Goal: Find specific page/section: Find specific page/section

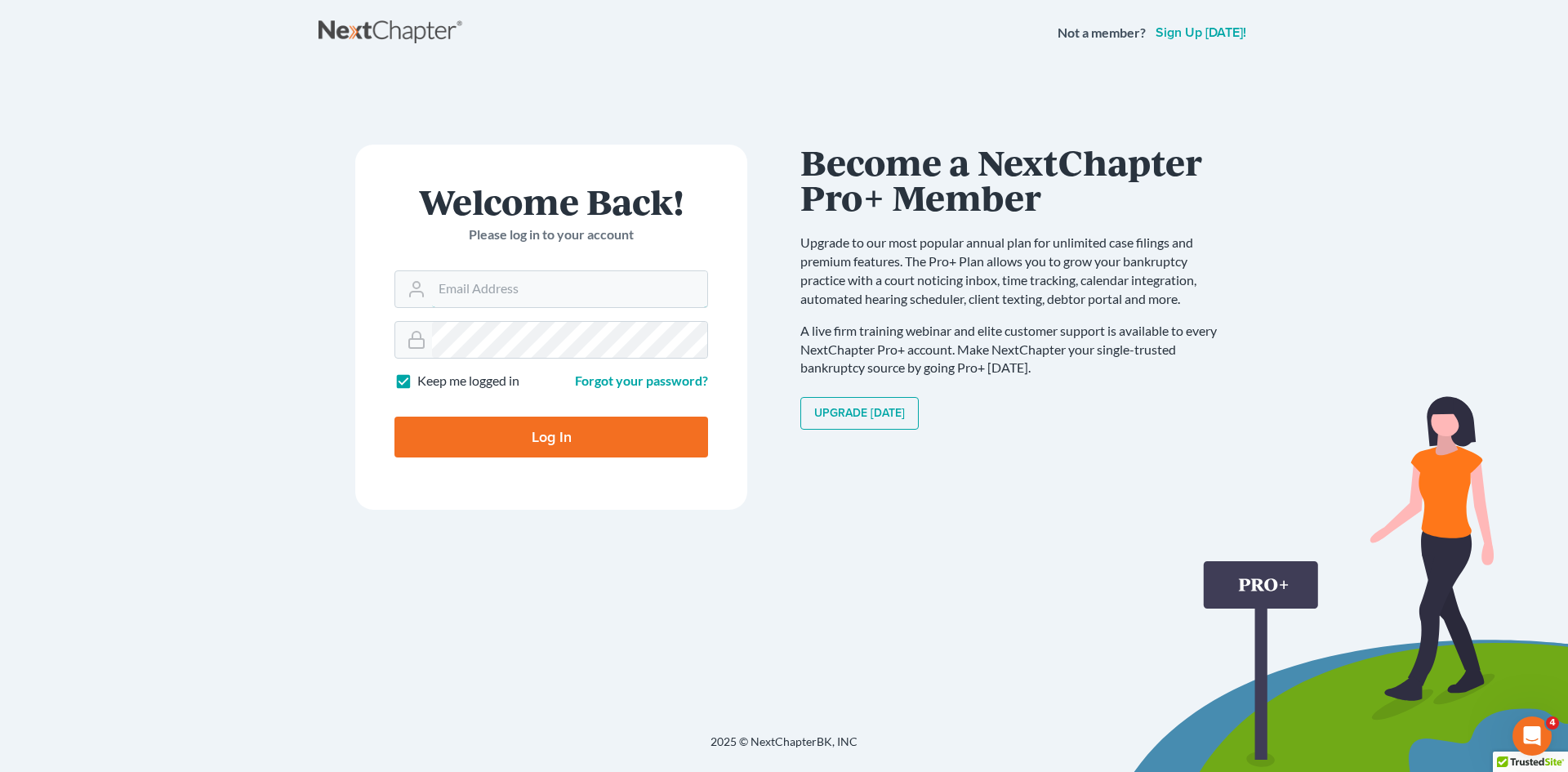
type input "[EMAIL_ADDRESS][DOMAIN_NAME]"
click at [534, 430] on input "Log In" at bounding box center [551, 436] width 314 height 40
type input "Thinking..."
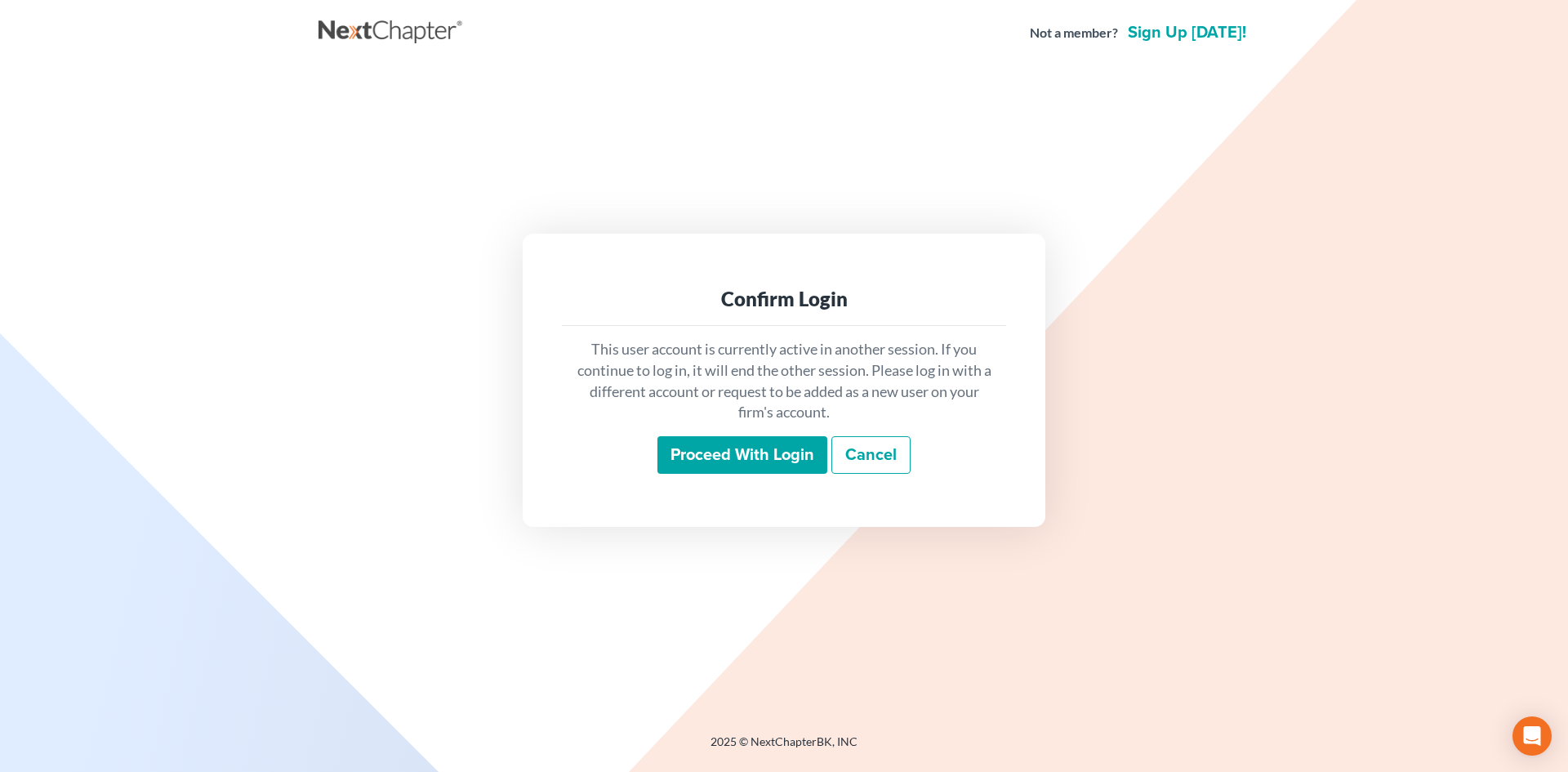
click at [744, 455] on input "Proceed with login" at bounding box center [742, 455] width 170 height 38
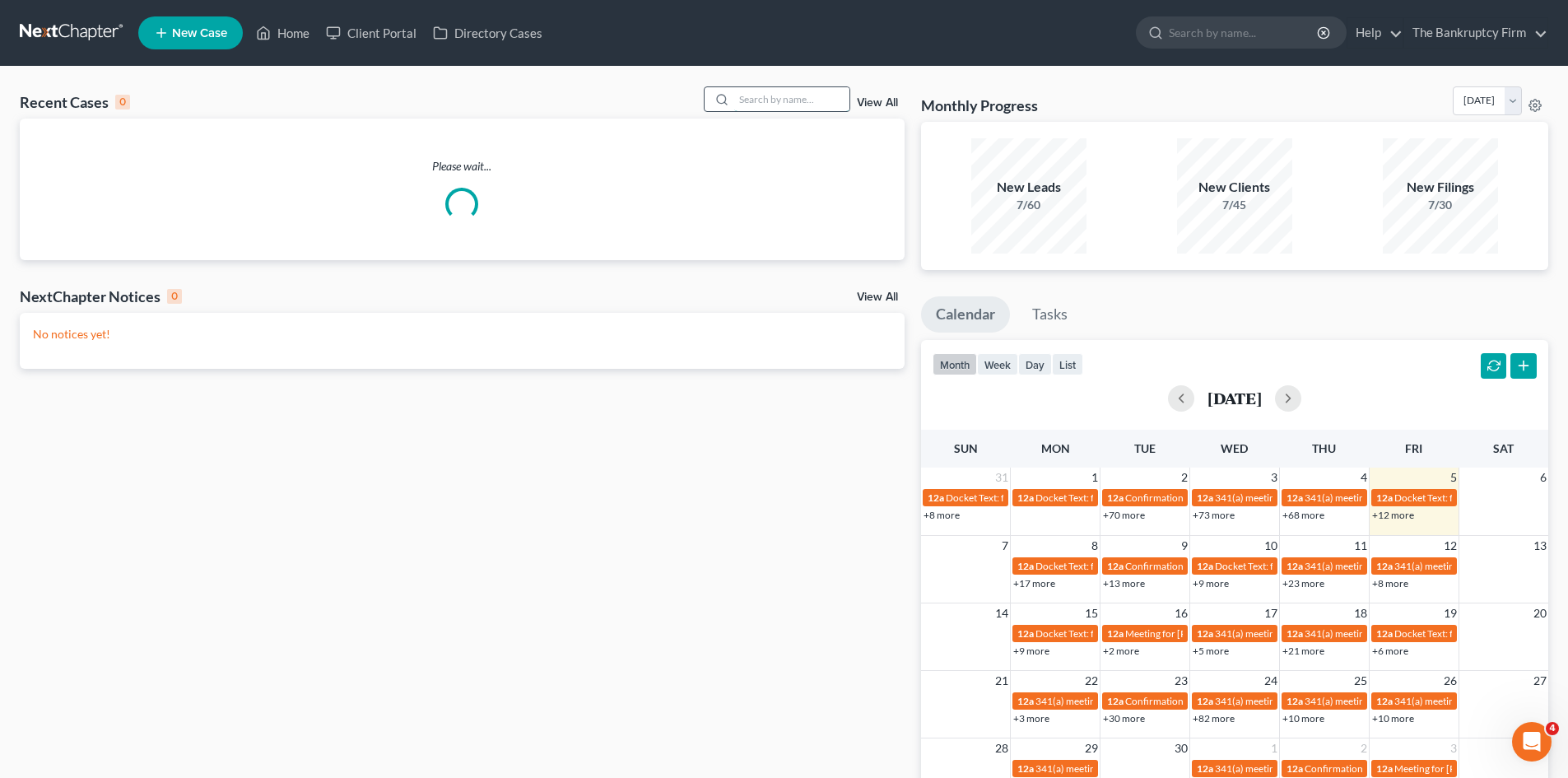
click at [754, 96] on input "search" at bounding box center [791, 98] width 115 height 23
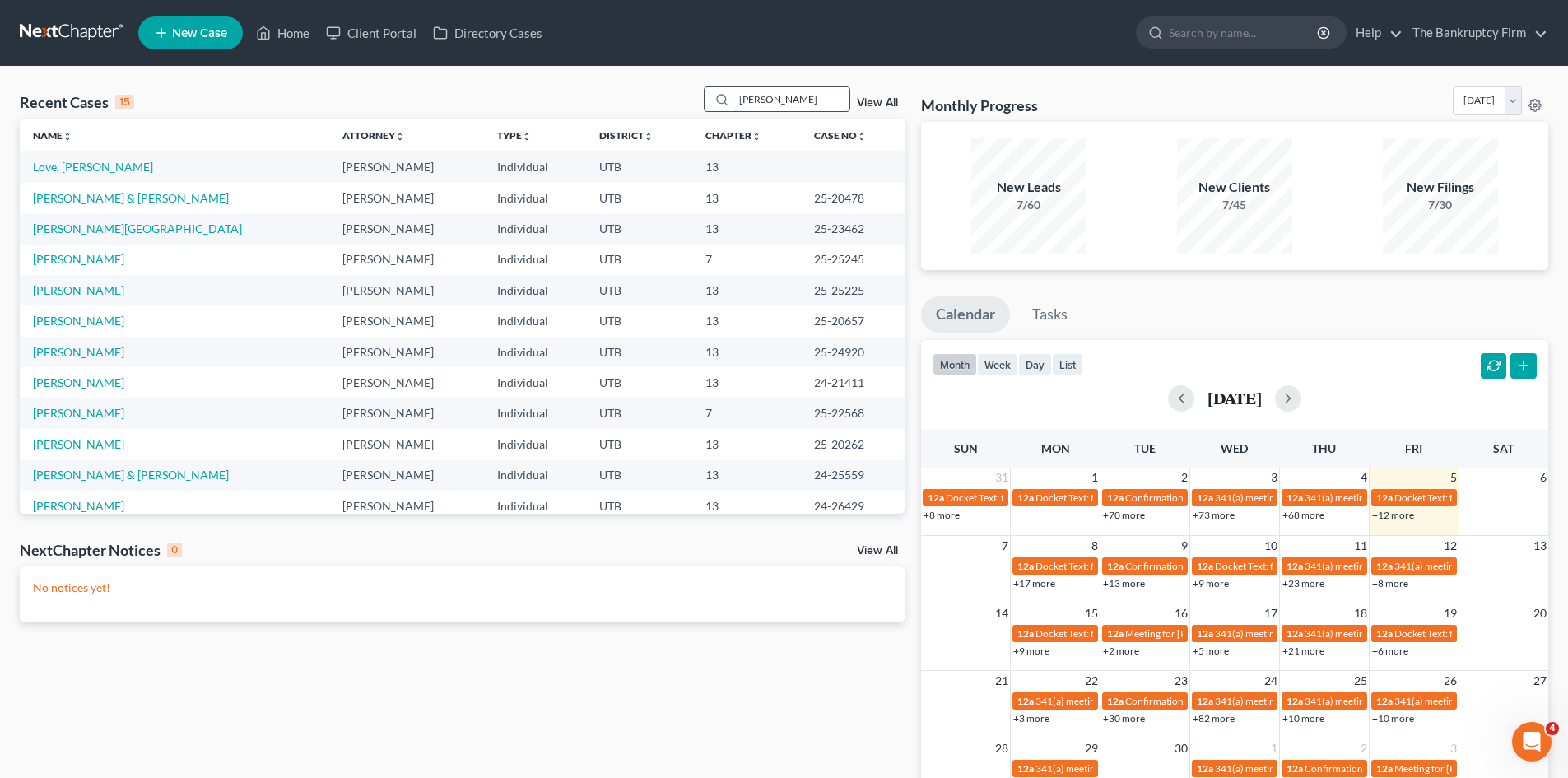
type input "tello"
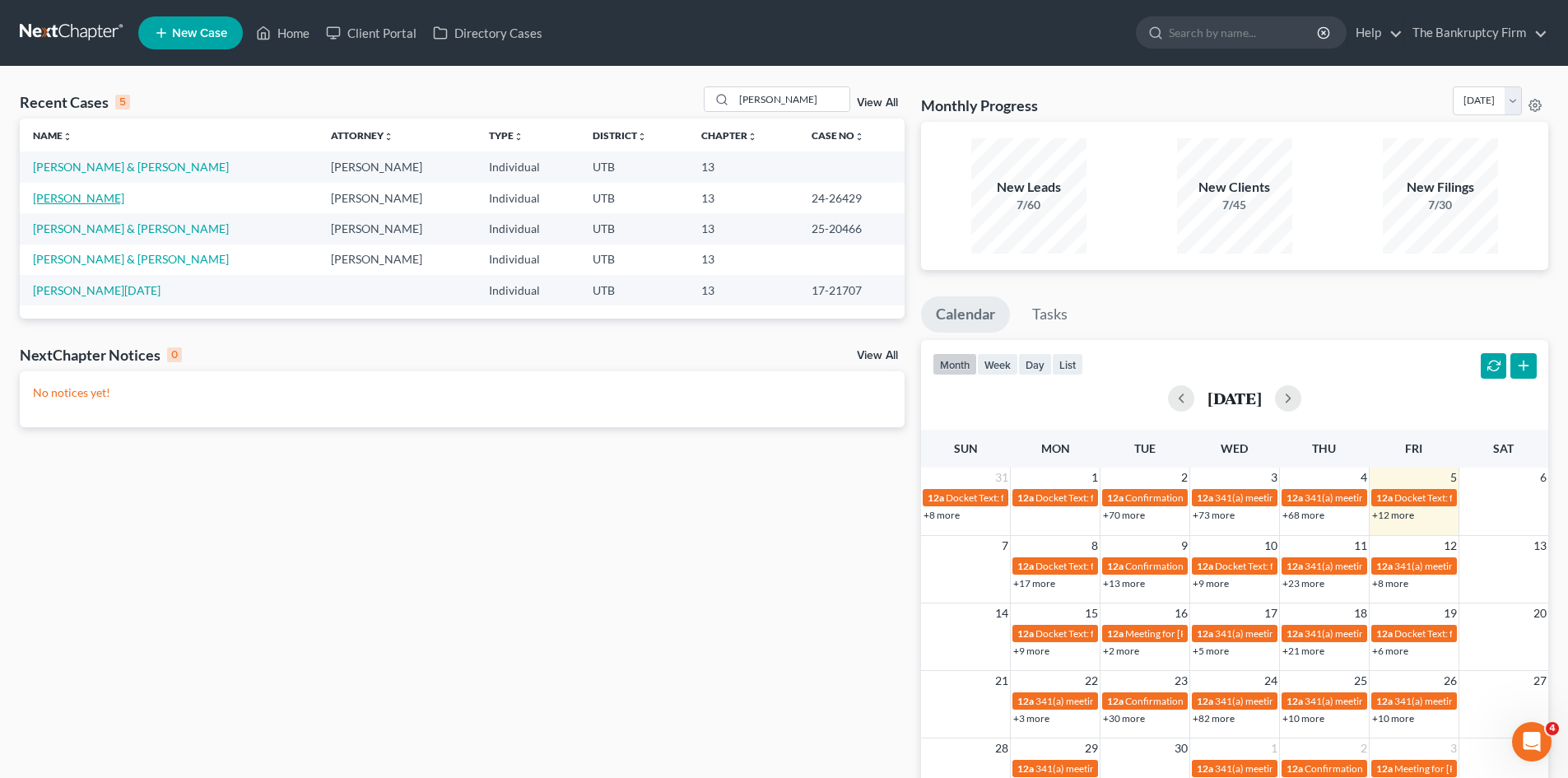
click at [65, 200] on link "Tello, Jaime" at bounding box center [78, 198] width 91 height 14
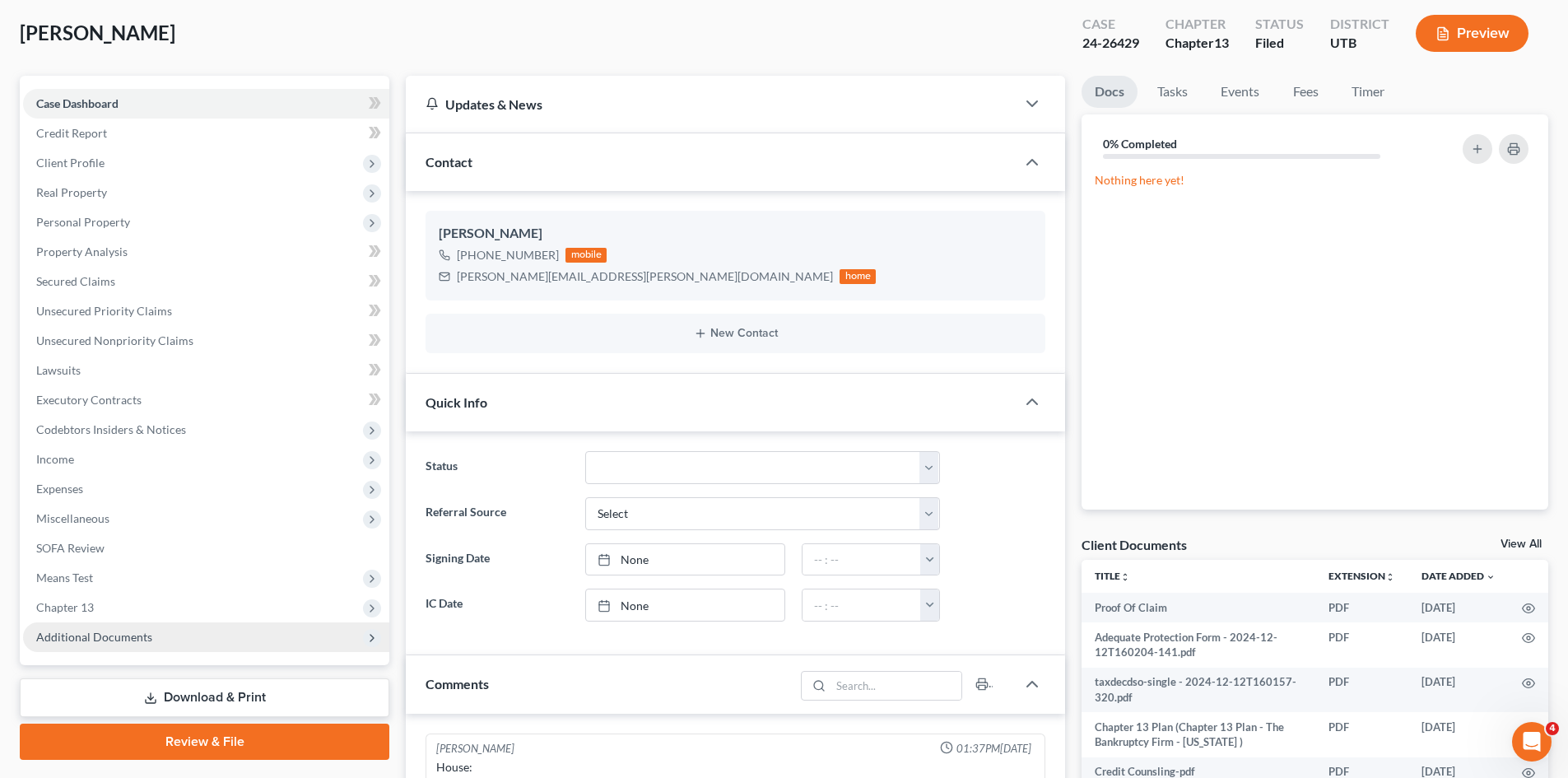
scroll to position [131, 0]
click at [94, 640] on span "Additional Documents" at bounding box center [95, 636] width 116 height 14
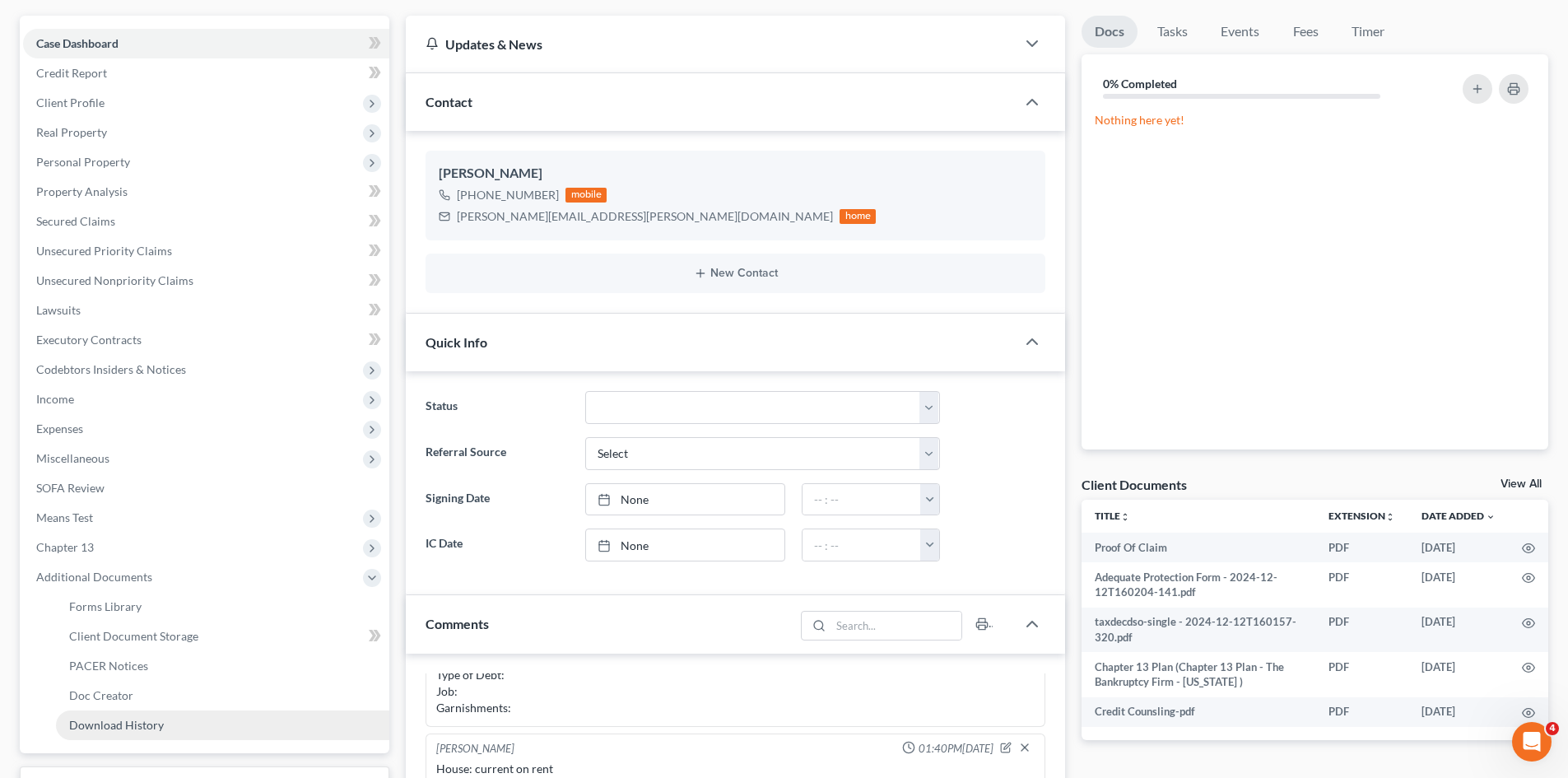
scroll to position [247, 0]
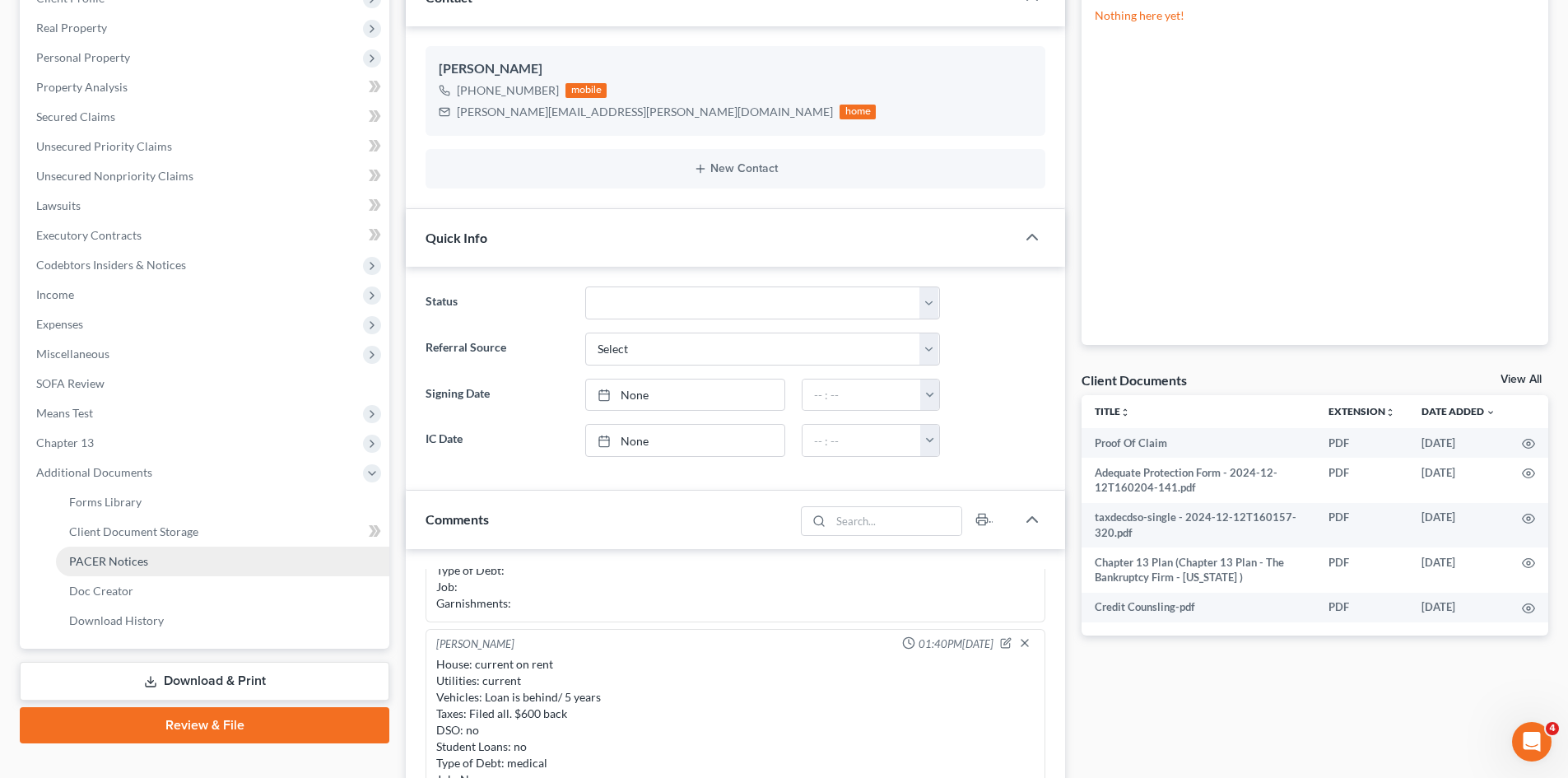
click at [113, 563] on span "PACER Notices" at bounding box center [109, 561] width 79 height 14
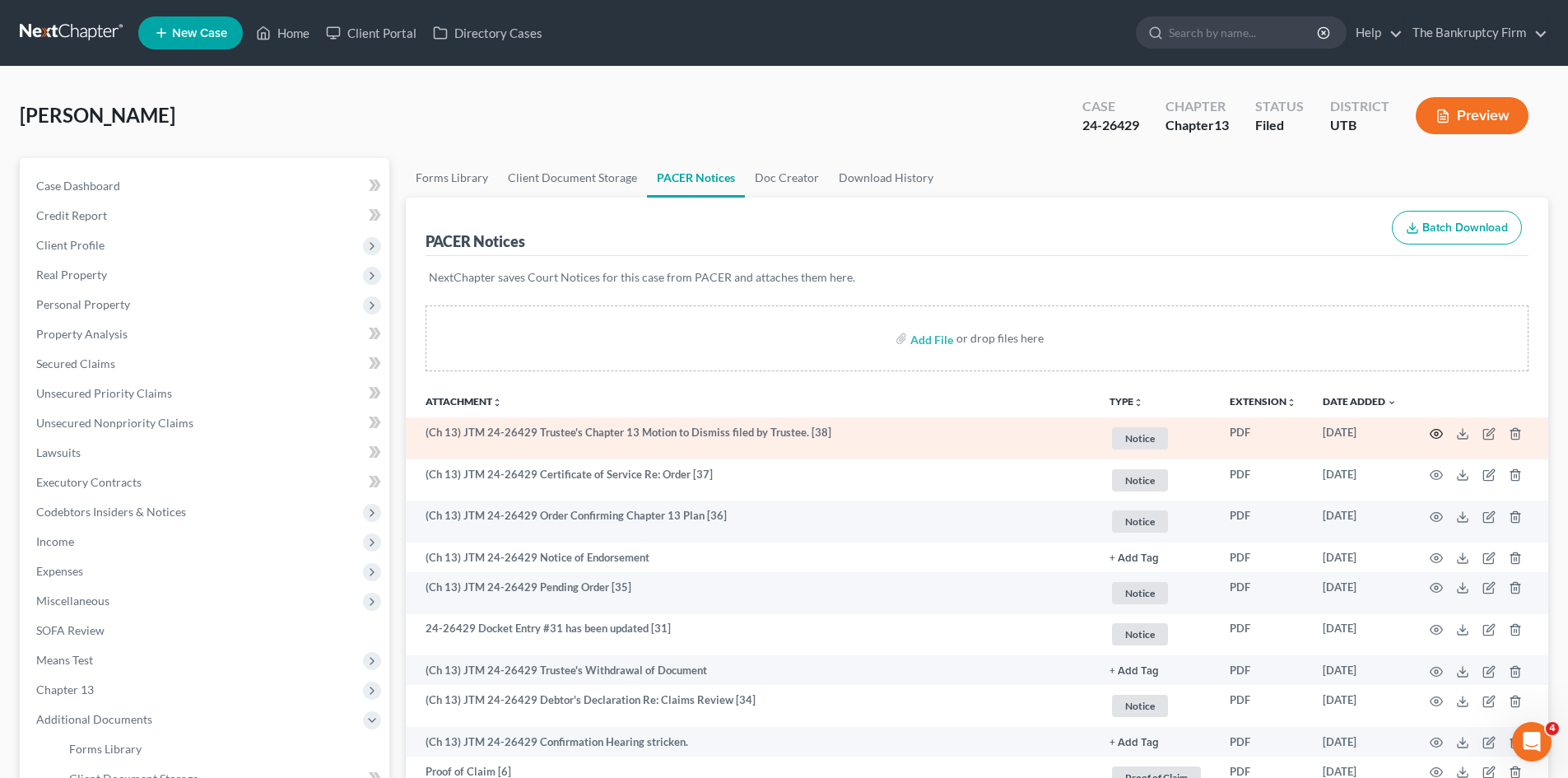
click at [1437, 435] on circle "button" at bounding box center [1436, 434] width 3 height 3
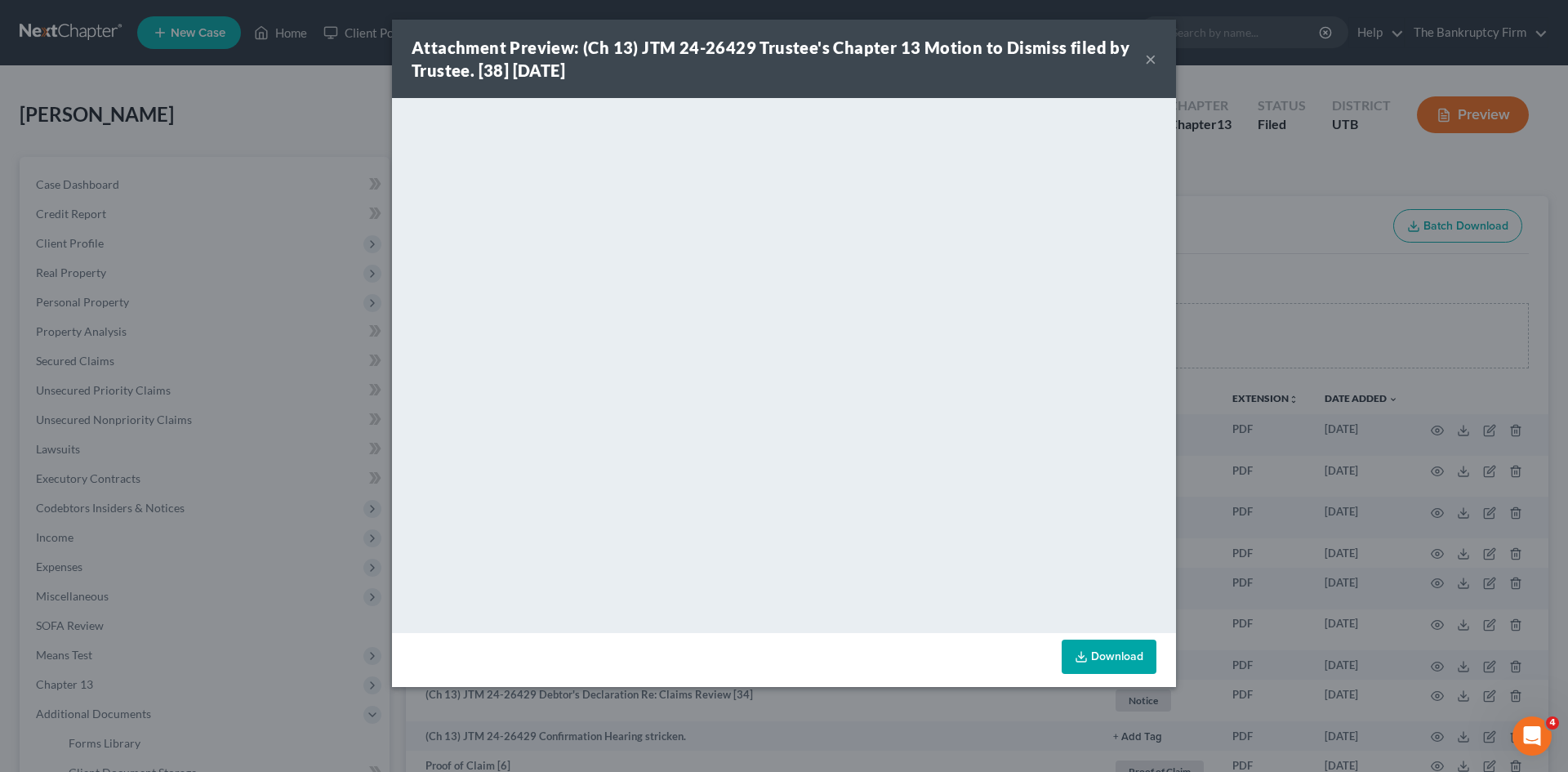
click at [1150, 55] on button "×" at bounding box center [1150, 59] width 11 height 20
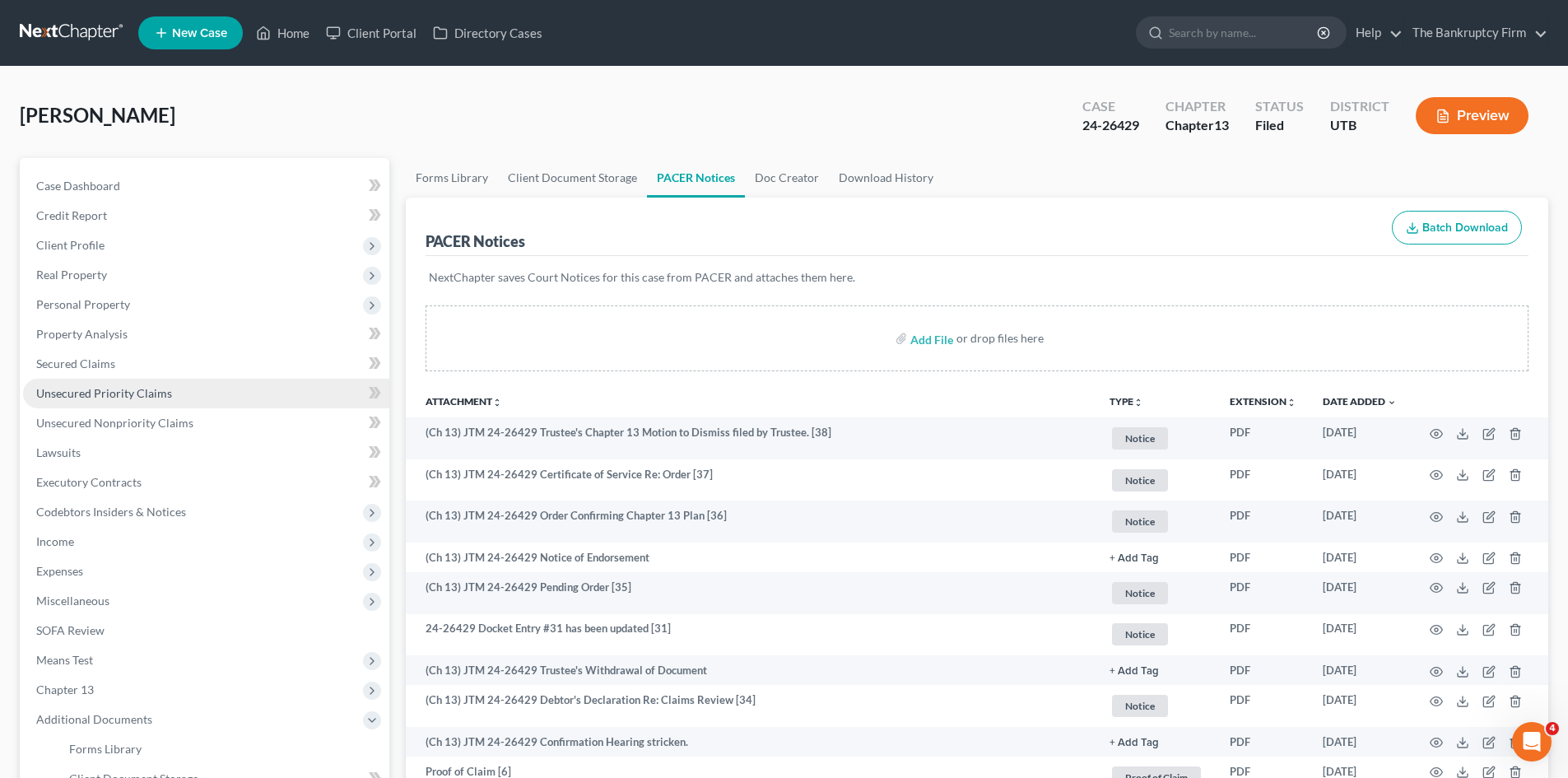
click at [107, 403] on link "Unsecured Priority Claims" at bounding box center [207, 393] width 366 height 30
